Goal: Find contact information

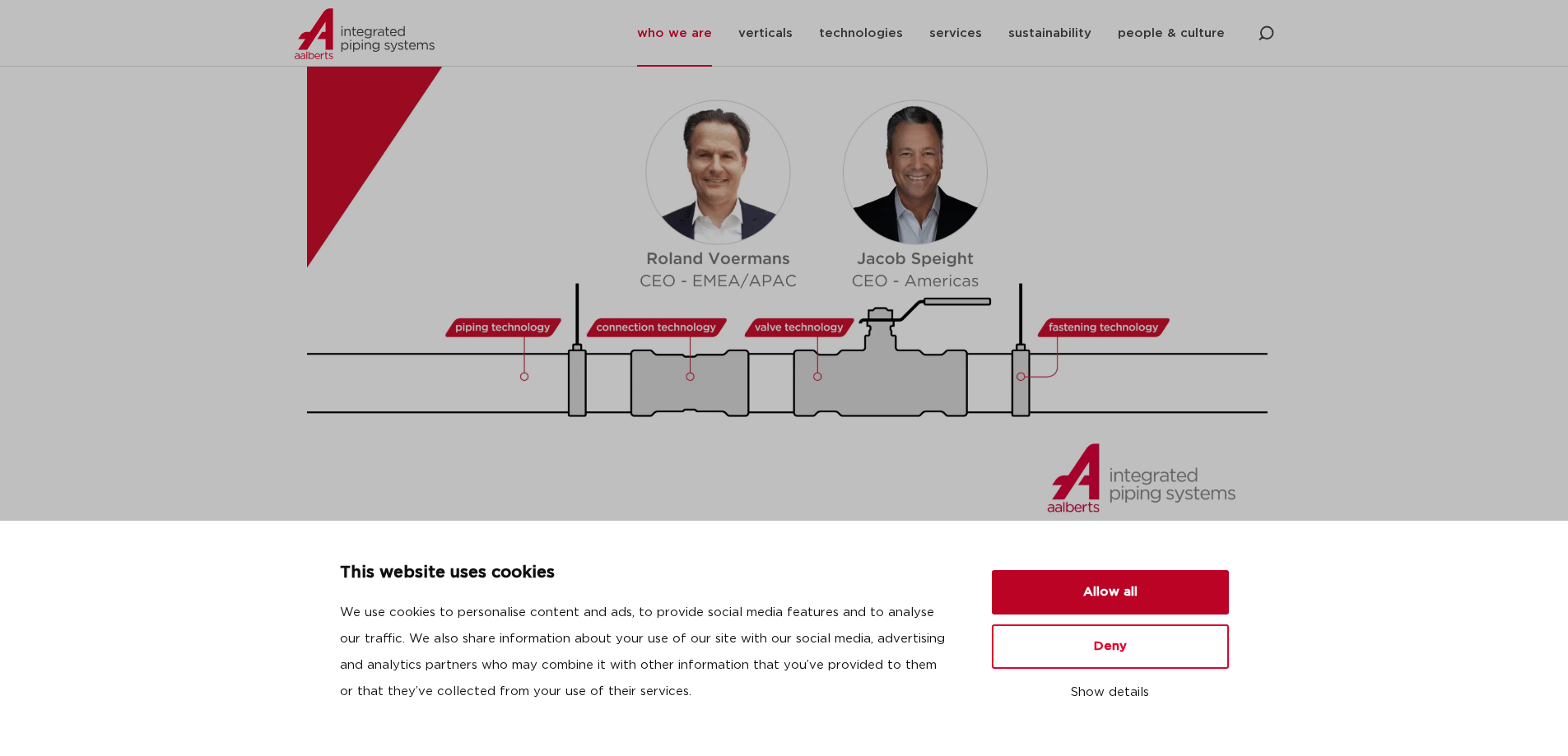
scroll to position [767, 0]
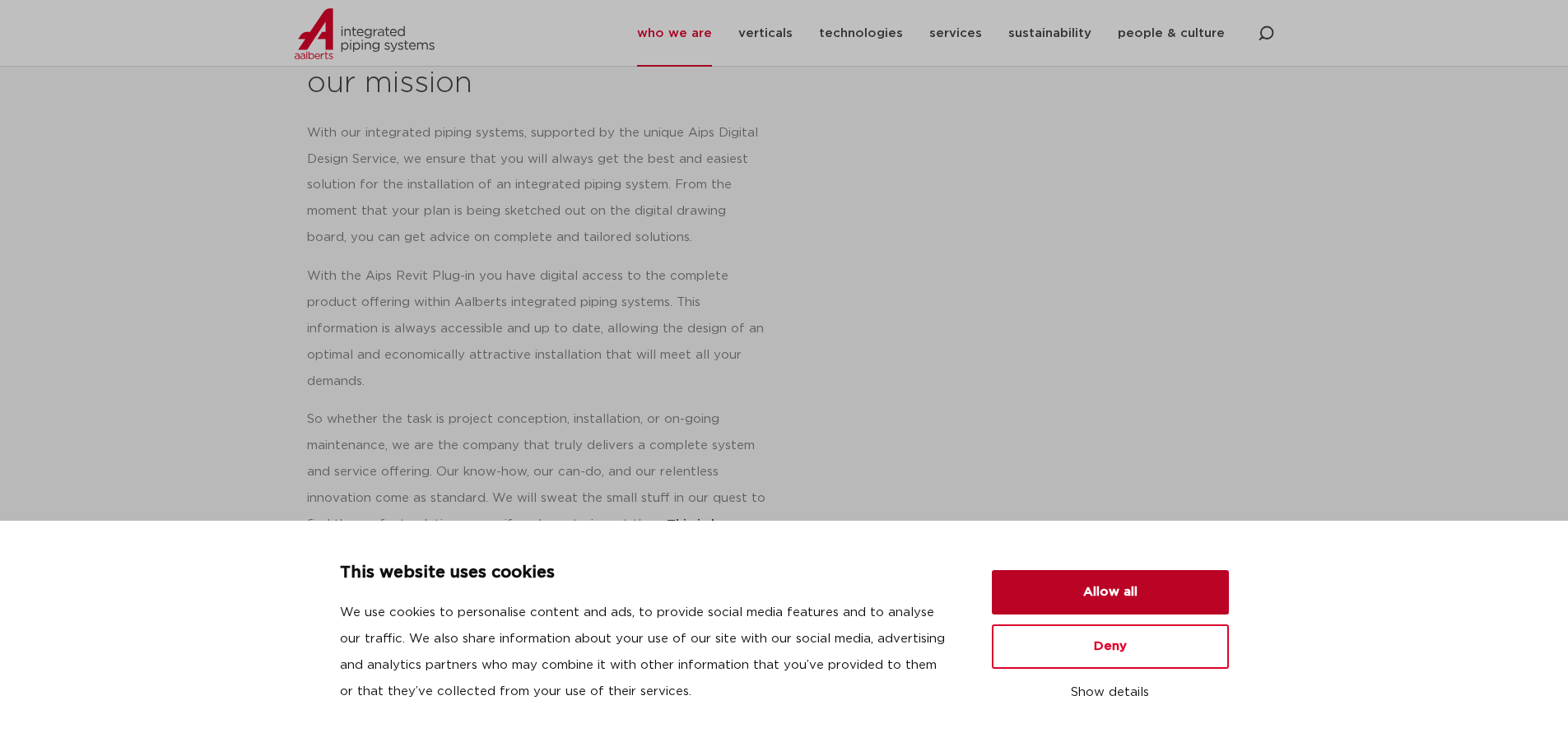
click at [1110, 595] on button "Allow all" at bounding box center [1111, 592] width 237 height 44
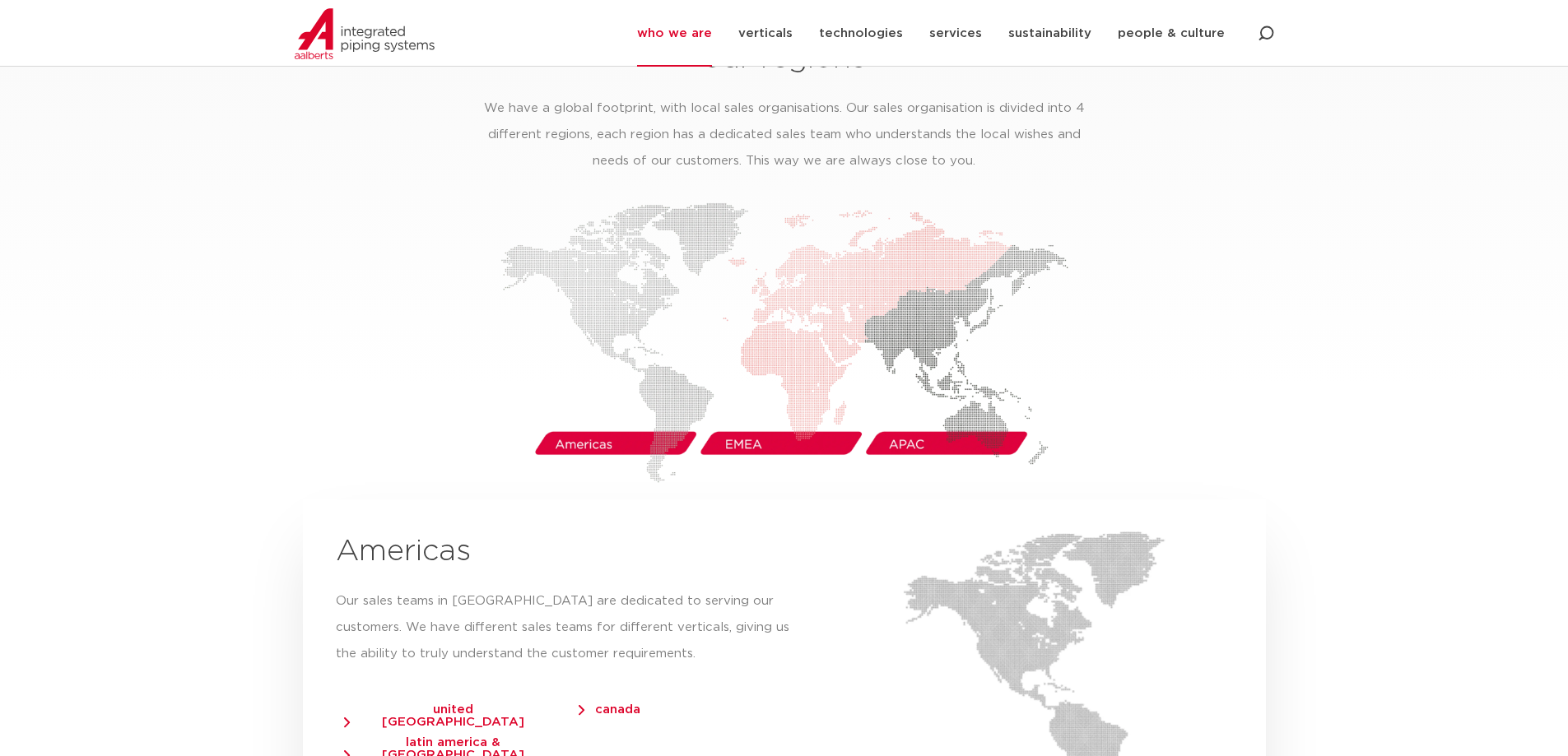
scroll to position [2367, 0]
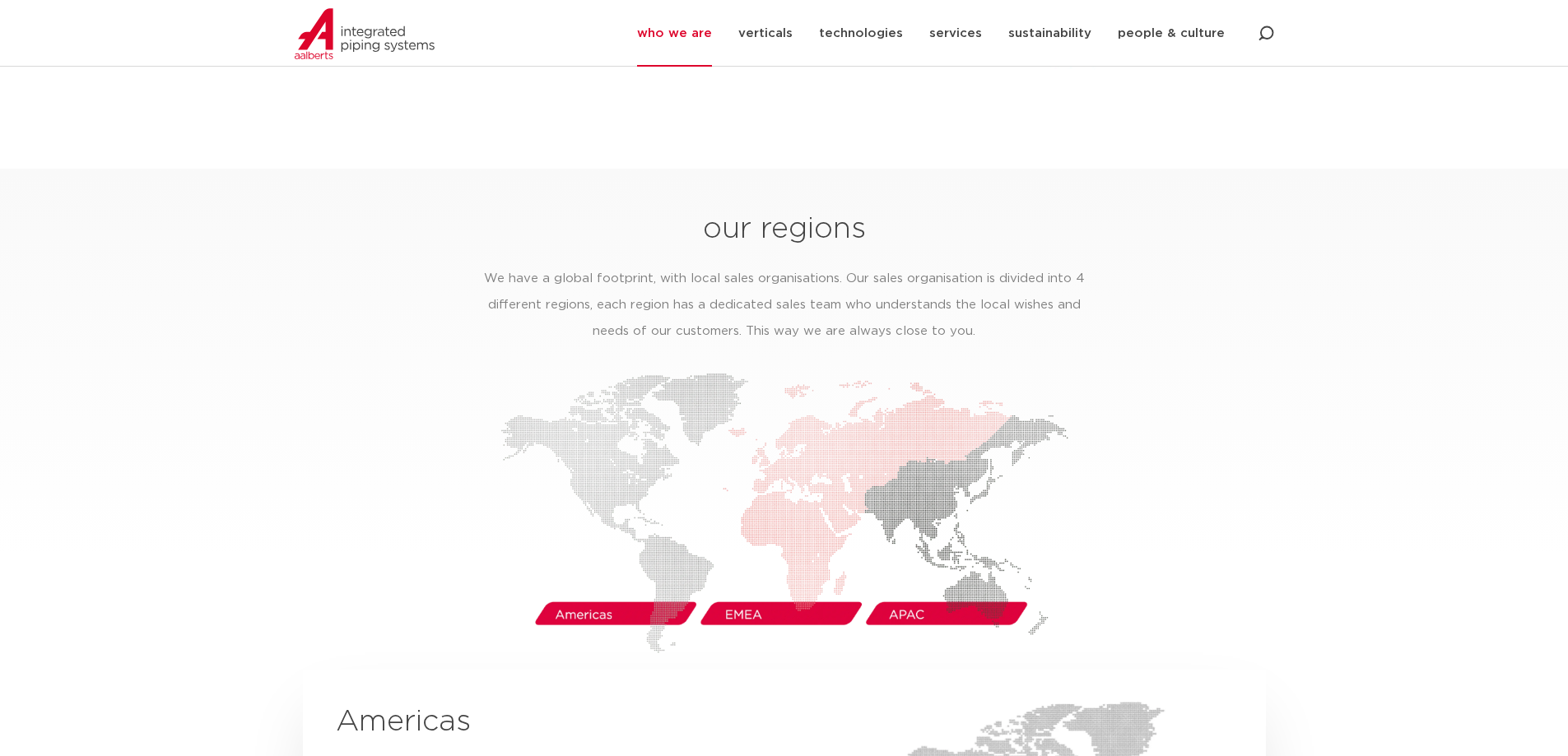
drag, startPoint x: 1578, startPoint y: 64, endPoint x: 1567, endPoint y: 292, distance: 228.3
click at [910, 593] on img at bounding box center [784, 512] width 568 height 281
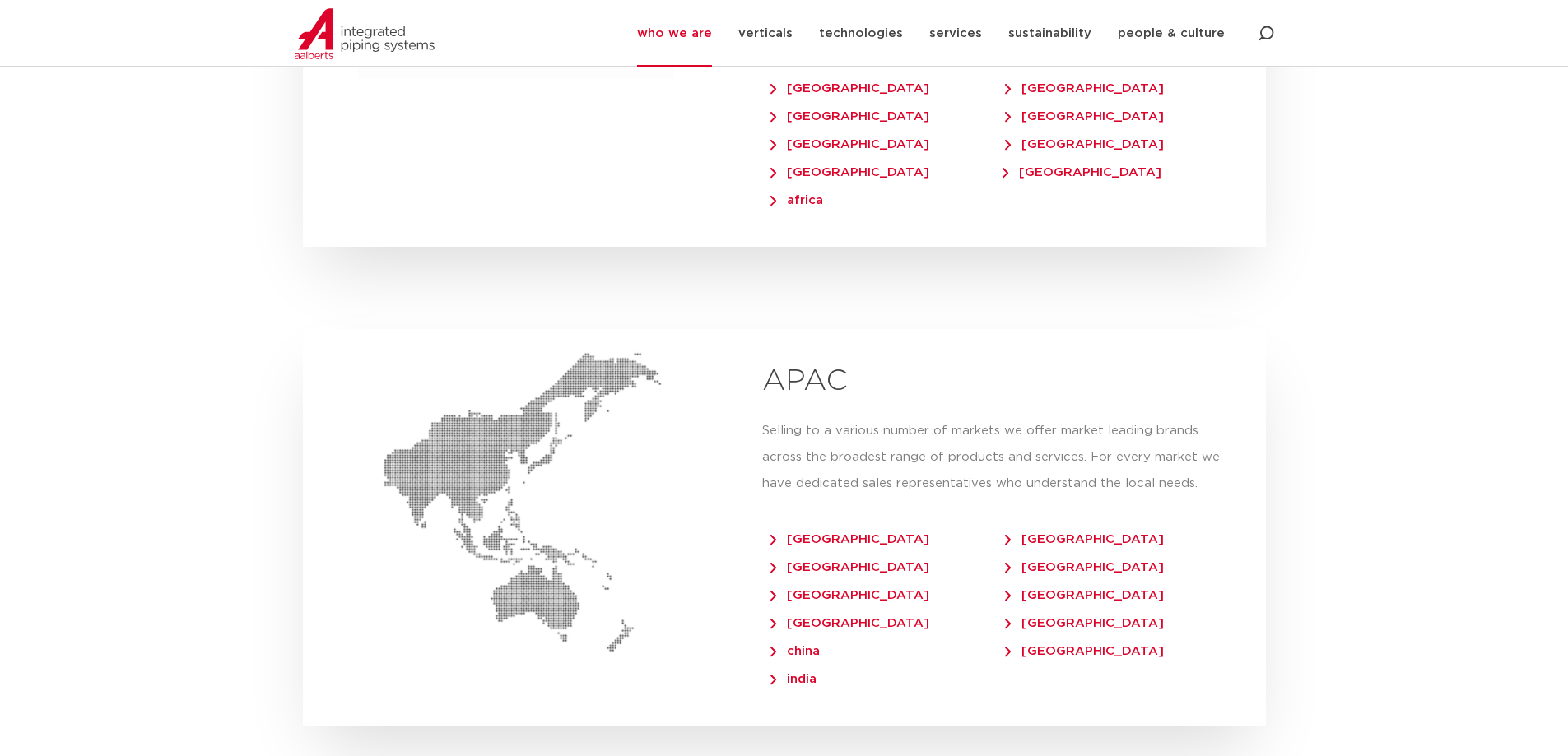
scroll to position [3740, 0]
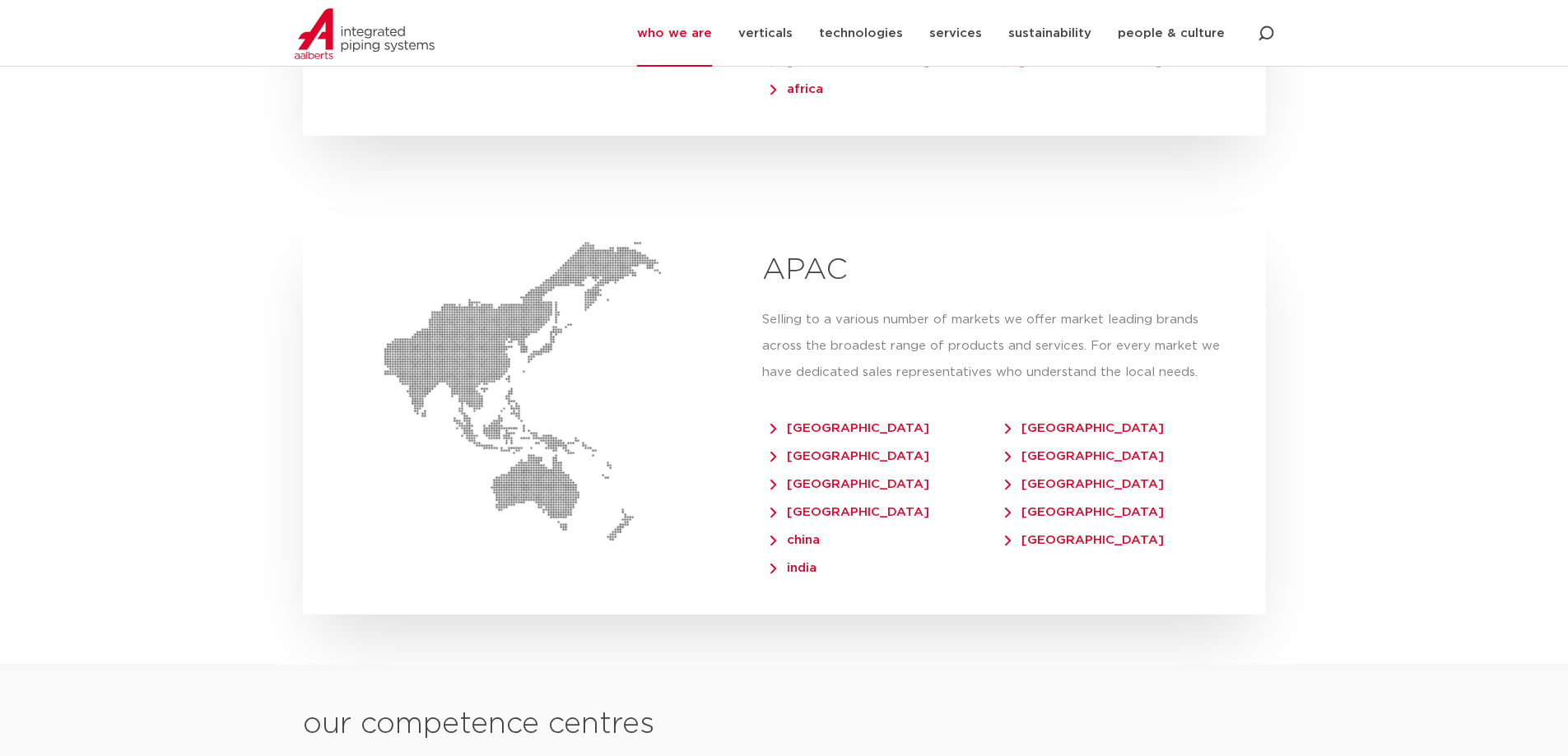
click at [799, 534] on span "china" at bounding box center [794, 540] width 49 height 12
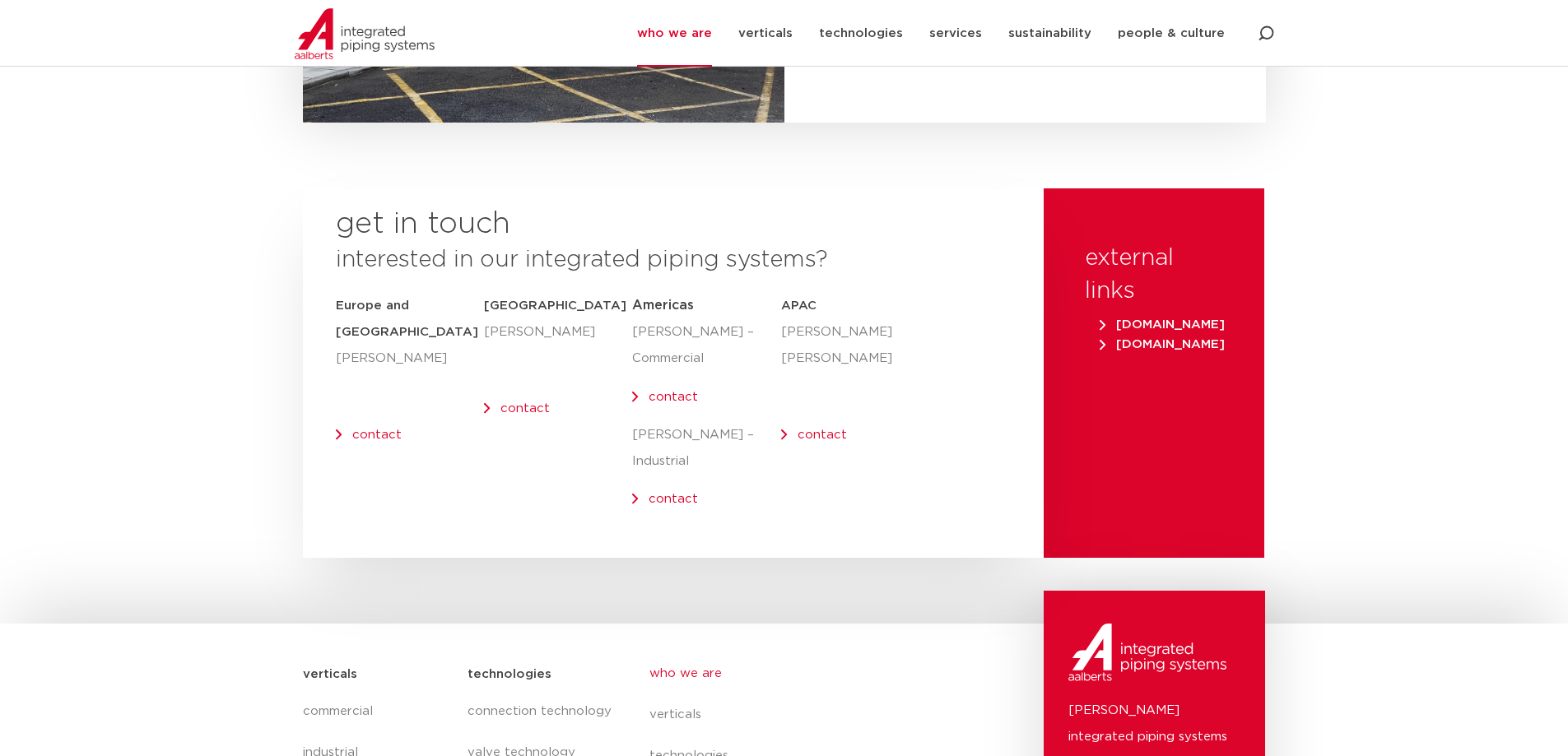
scroll to position [6537, 0]
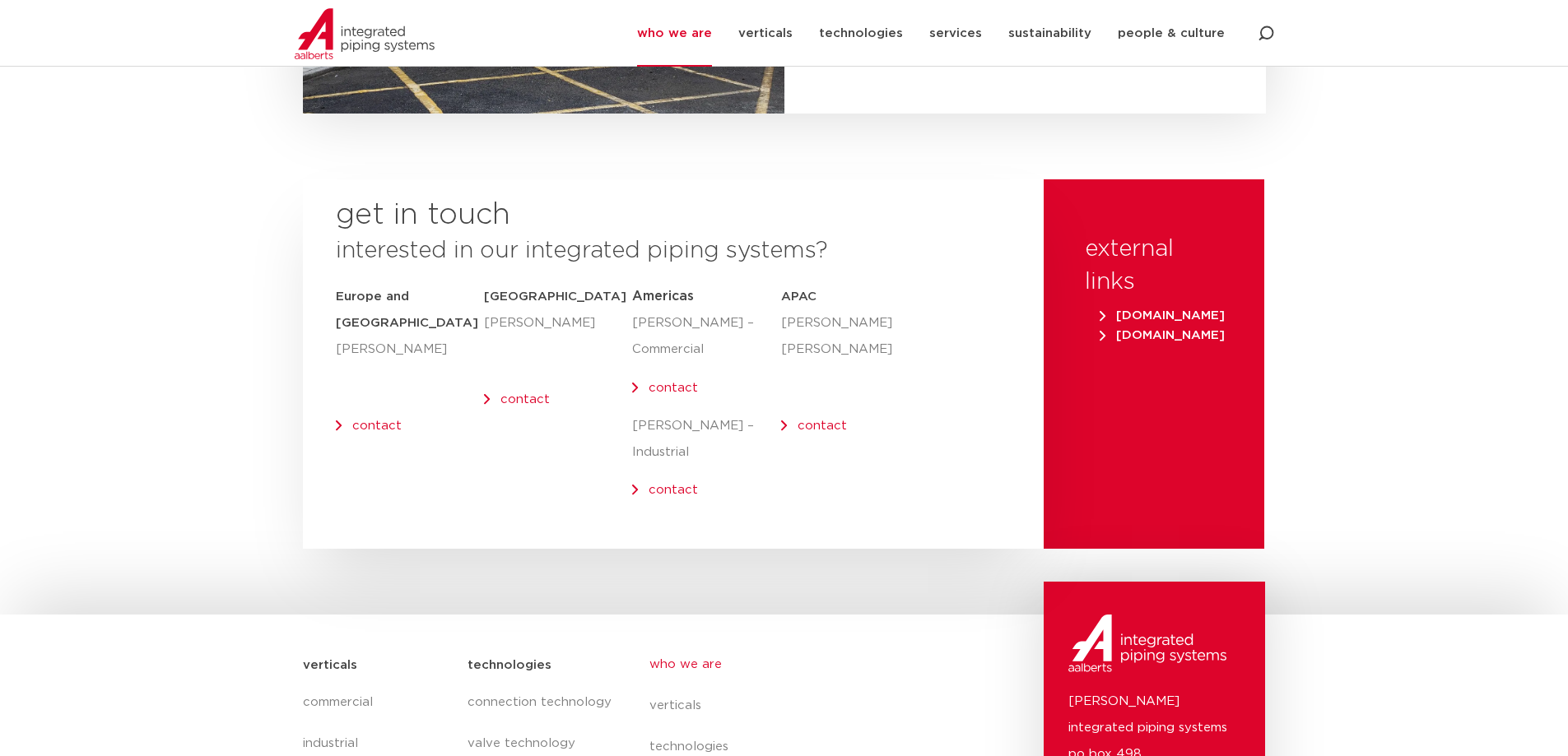
drag, startPoint x: 628, startPoint y: 398, endPoint x: 762, endPoint y: 403, distance: 134.1
click at [762, 403] on div "get in touch interested in our integrated piping systems? [GEOGRAPHIC_DATA] and…" at bounding box center [672, 365] width 741 height 370
click at [833, 405] on div "APAC [PERSON_NAME] [PERSON_NAME] contact" at bounding box center [826, 400] width 90 height 232
drag, startPoint x: 781, startPoint y: 295, endPoint x: 900, endPoint y: 302, distance: 119.2
click at [900, 302] on div "get in touch interested in our integrated piping systems? [GEOGRAPHIC_DATA] and…" at bounding box center [672, 365] width 741 height 370
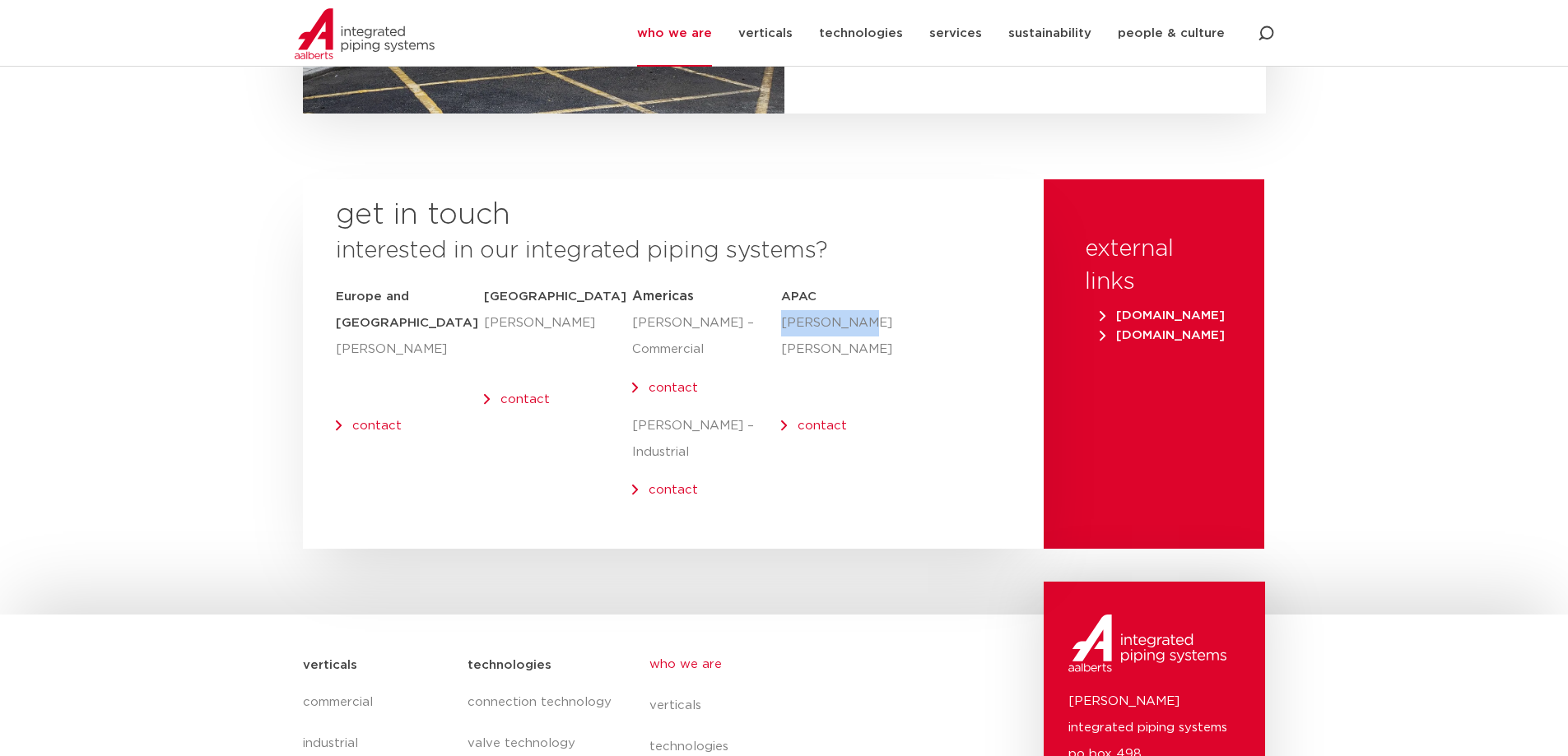
click at [900, 302] on div "get in touch interested in our integrated piping systems? [GEOGRAPHIC_DATA] and…" at bounding box center [672, 365] width 741 height 370
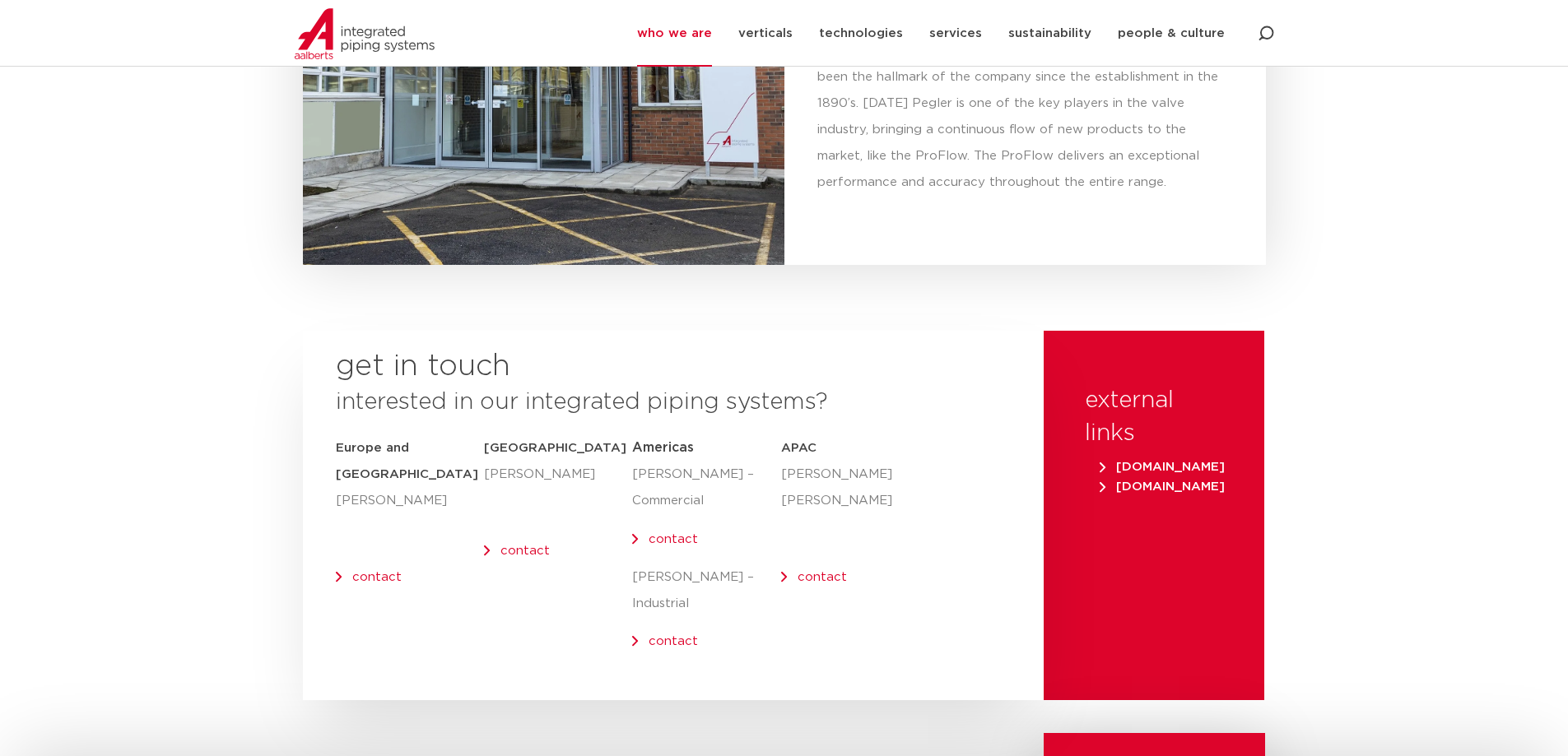
scroll to position [6769, 0]
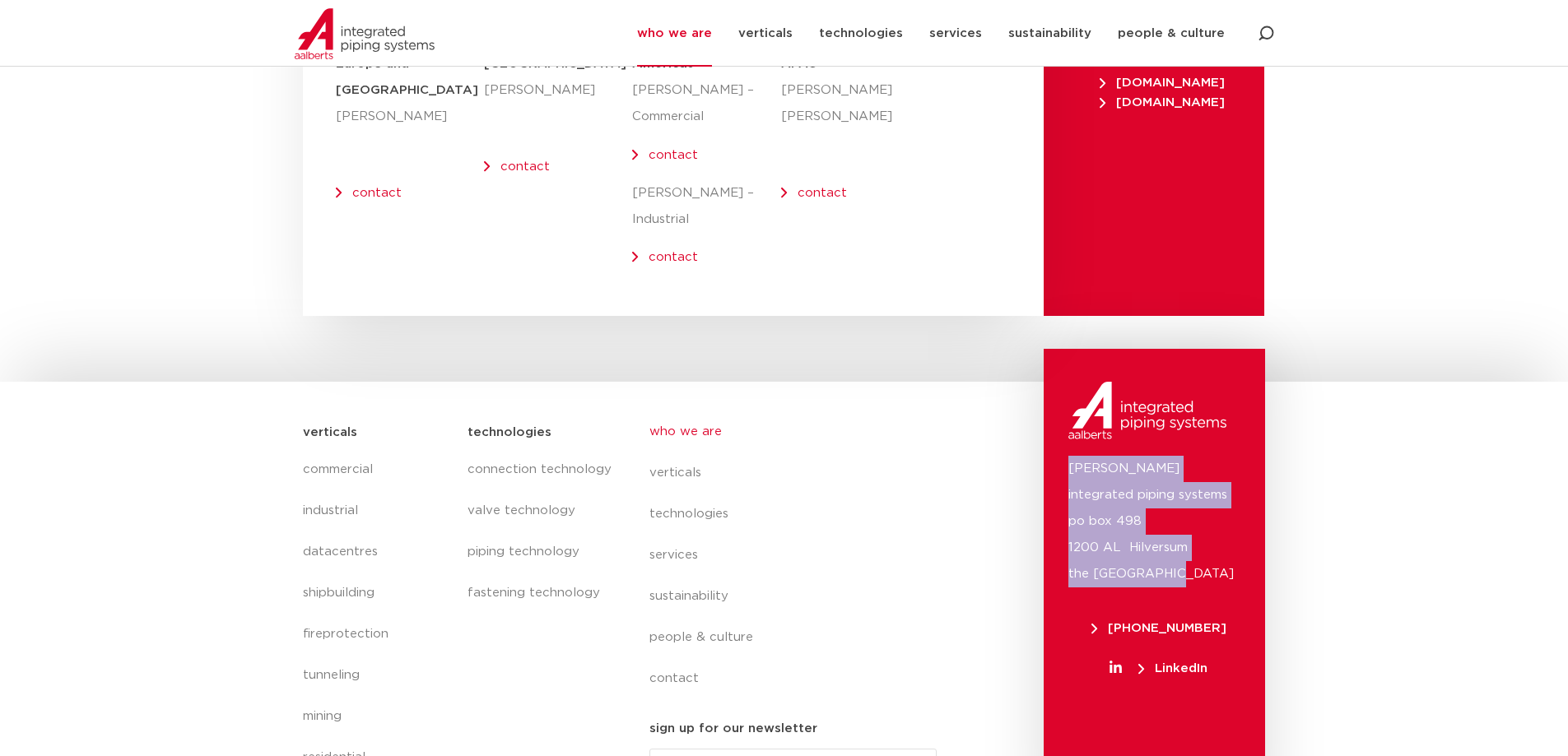
drag, startPoint x: 1061, startPoint y: 422, endPoint x: 1198, endPoint y: 524, distance: 170.8
click at [1198, 524] on div "[PERSON_NAME] integrated piping systems po box 498 1200 AL Hilversum [GEOGRAPHI…" at bounding box center [1155, 578] width 221 height 459
click at [1227, 483] on p "Aalberts integrated piping systems po box 498 1200 AL Hilversum the Netherlands" at bounding box center [1154, 522] width 172 height 131
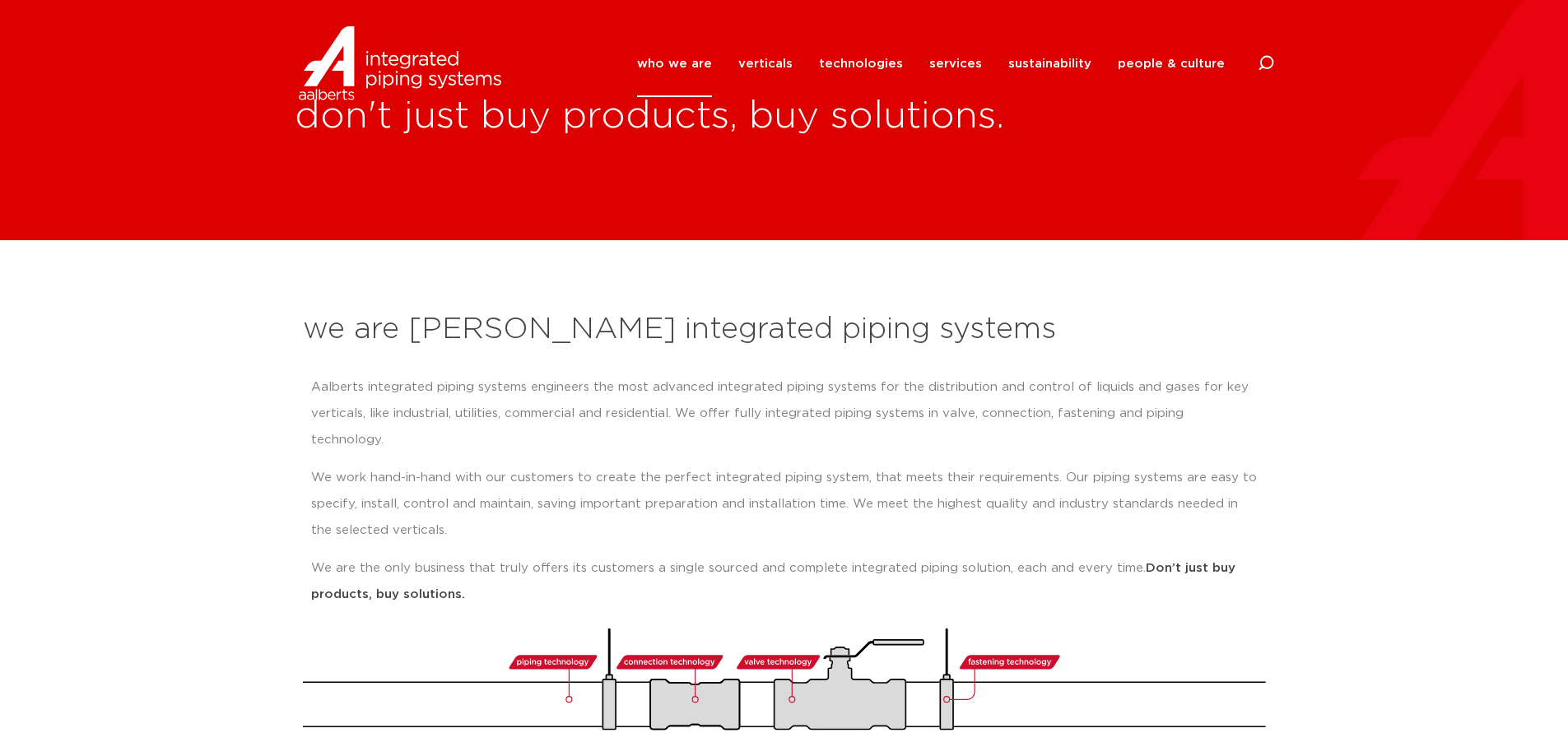
scroll to position [0, 0]
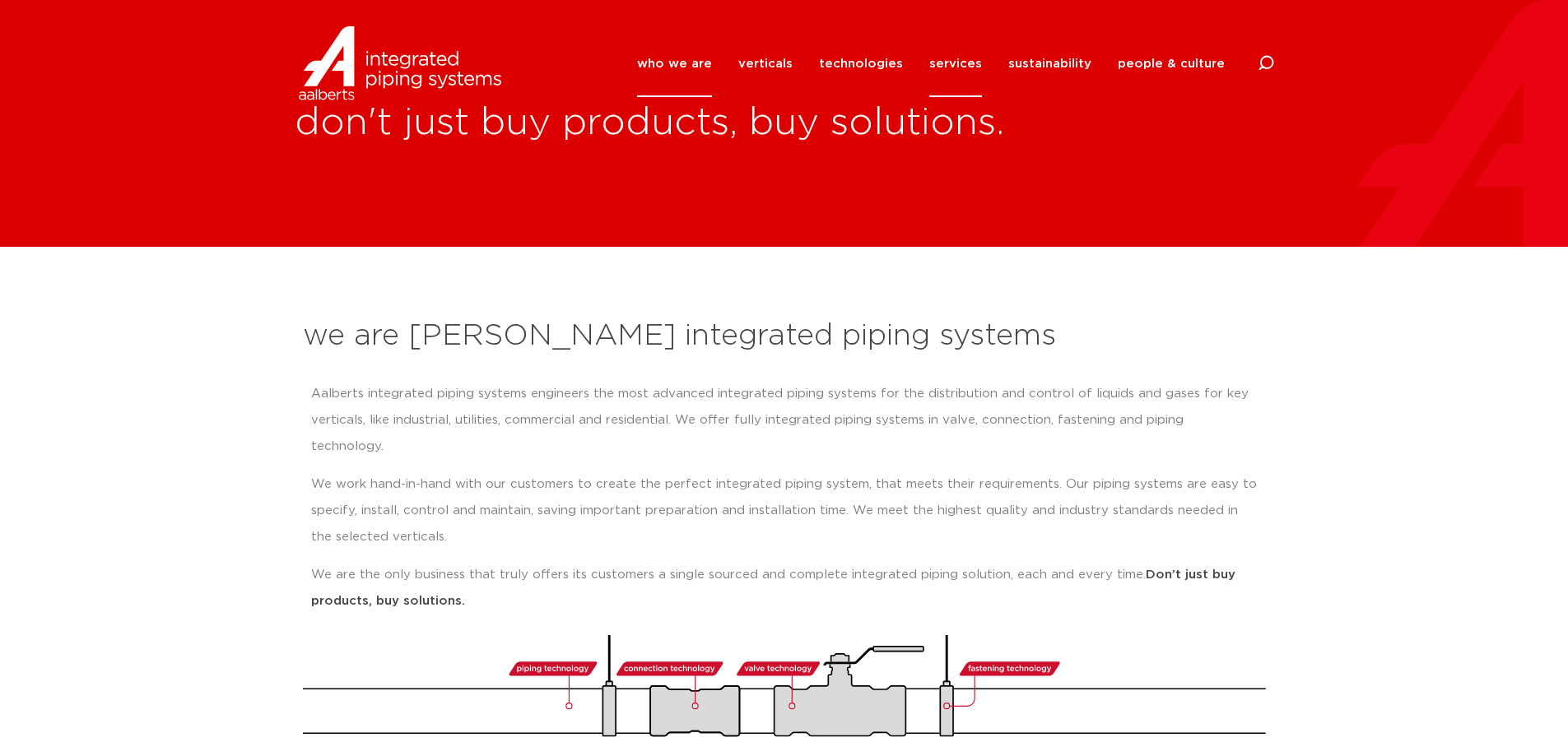
click at [967, 62] on link "services" at bounding box center [955, 63] width 53 height 67
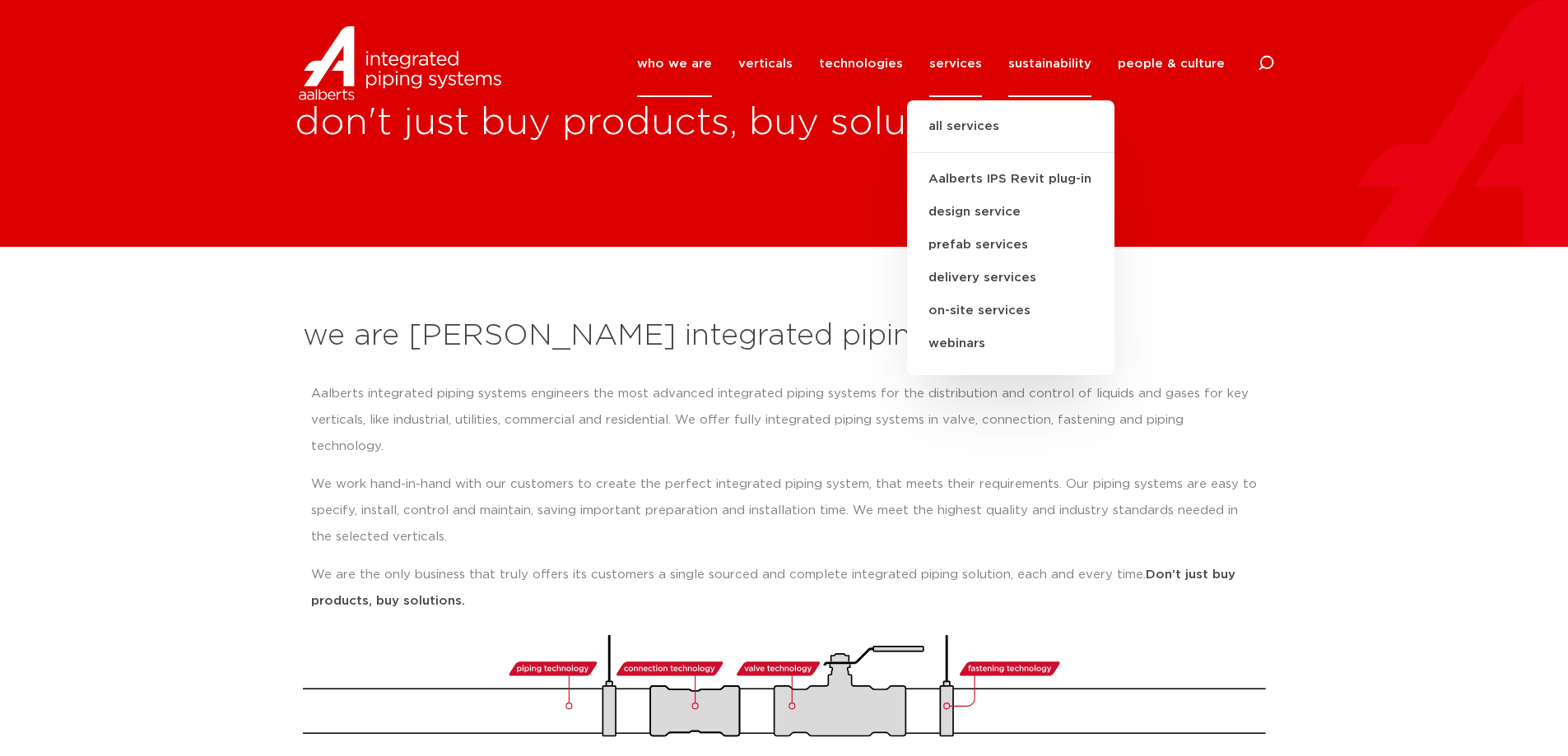
click at [1025, 60] on link "sustainability" at bounding box center [1050, 63] width 83 height 67
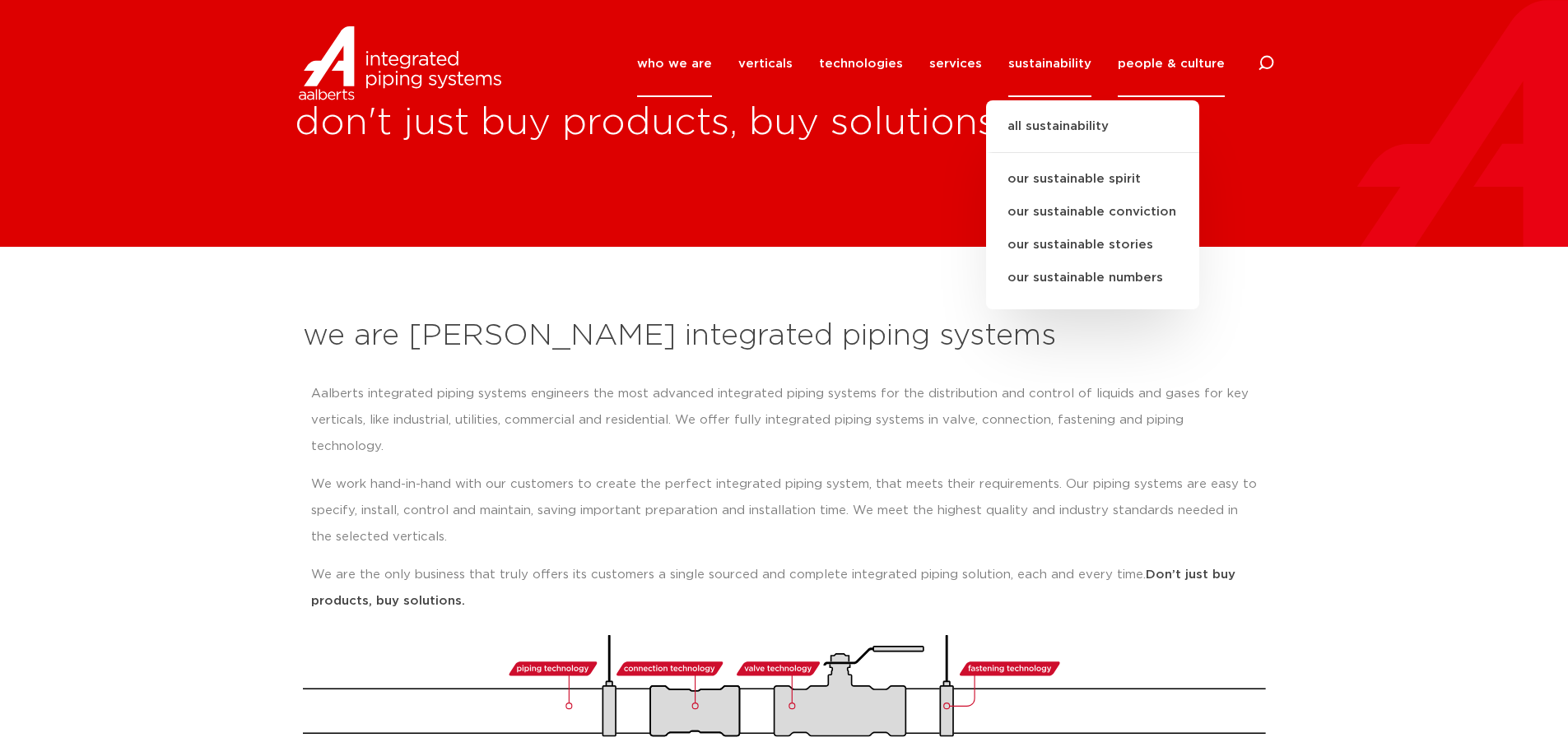
click at [1174, 63] on link "people & culture" at bounding box center [1171, 63] width 107 height 67
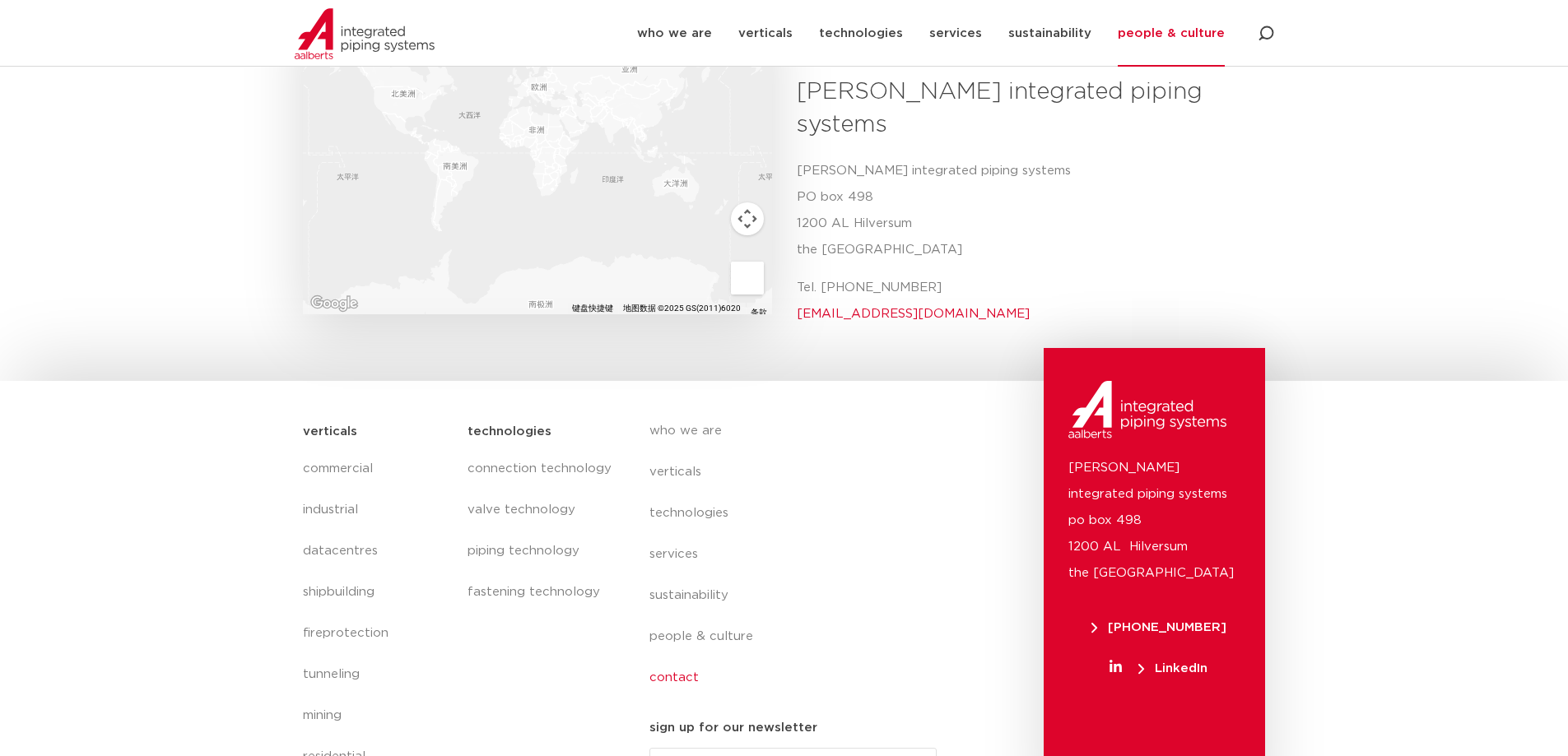
scroll to position [284, 0]
